Goal: Find specific page/section: Find specific page/section

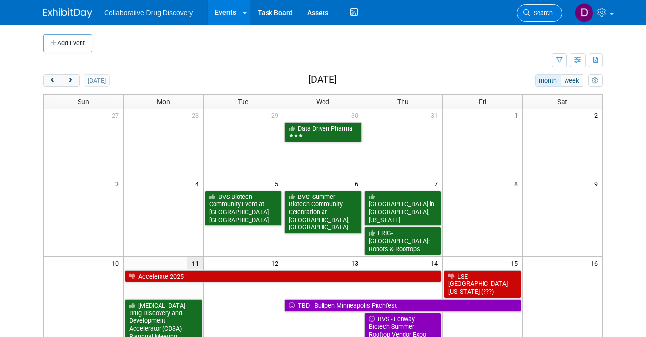
click at [524, 12] on icon at bounding box center [526, 12] width 7 height 7
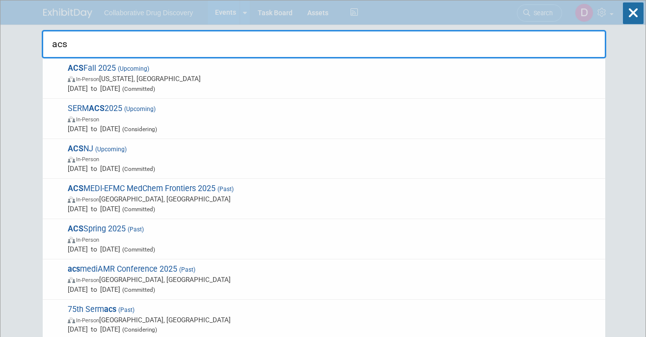
type input "acs"
click at [206, 82] on span "In-Person [US_STATE], [GEOGRAPHIC_DATA]" at bounding box center [334, 79] width 532 height 10
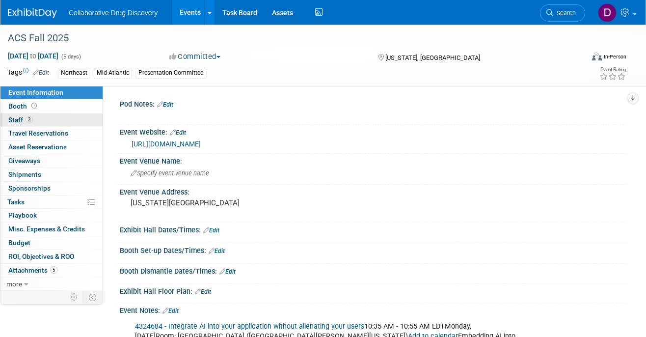
click at [40, 113] on link "3 Staff 3" at bounding box center [51, 119] width 102 height 13
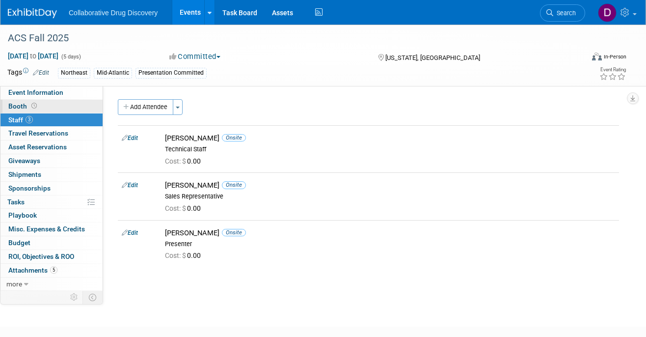
click at [40, 108] on link "Booth" at bounding box center [51, 106] width 102 height 13
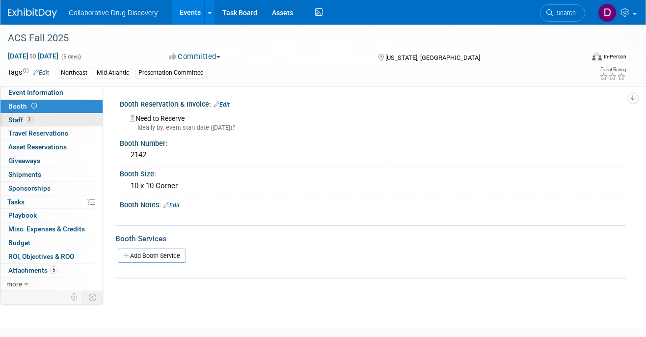
click at [37, 118] on link "3 Staff 3" at bounding box center [51, 119] width 102 height 13
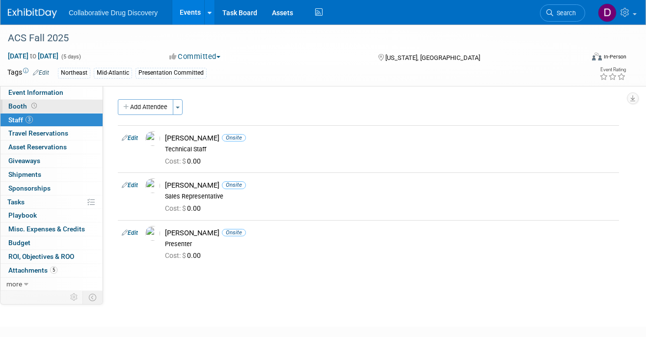
click at [35, 106] on icon at bounding box center [33, 105] width 5 height 5
